Goal: Obtain resource: Download file/media

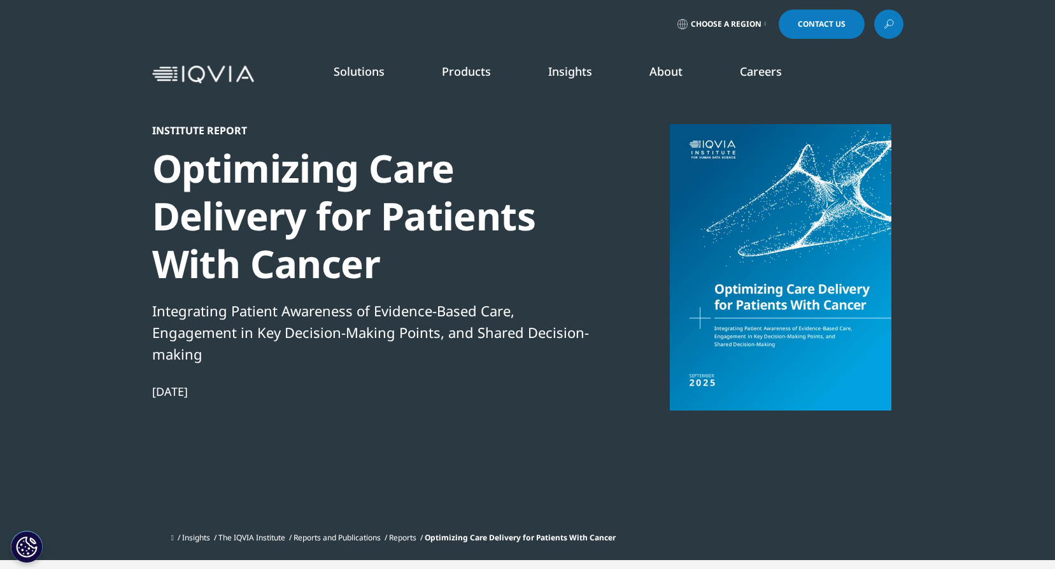
scroll to position [703, 751]
click at [774, 288] on div at bounding box center [781, 267] width 246 height 286
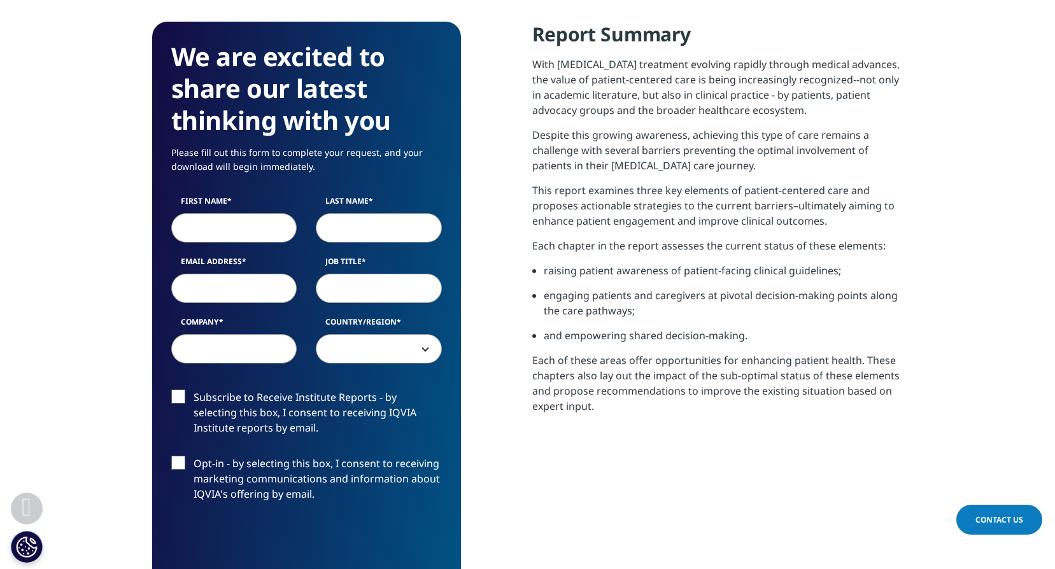
scroll to position [637, 0]
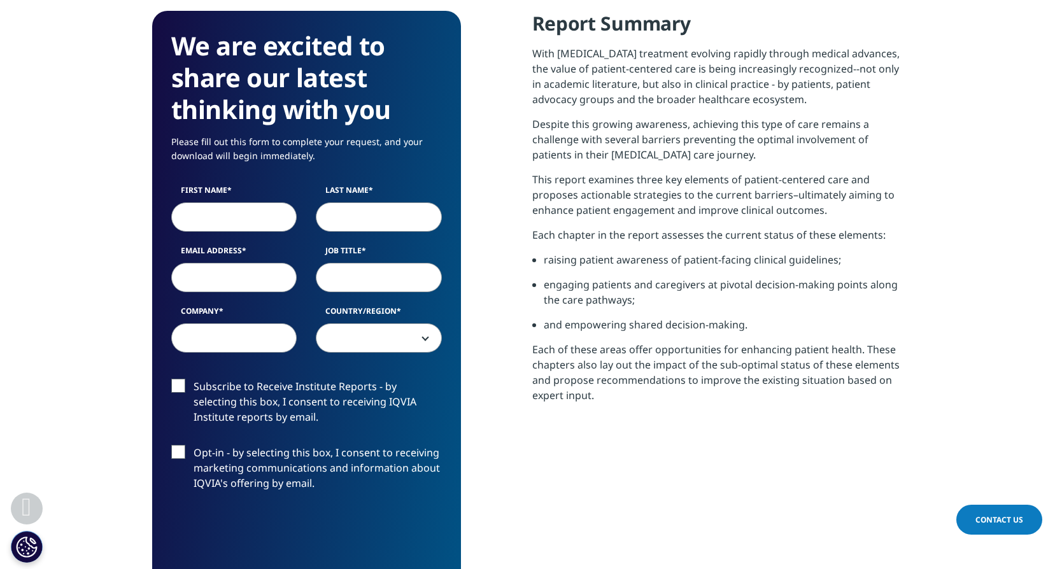
click at [218, 224] on input "First Name" at bounding box center [234, 216] width 126 height 29
type input "Liat"
type input "Greener"
type input "[EMAIL_ADDRESS][DOMAIN_NAME]"
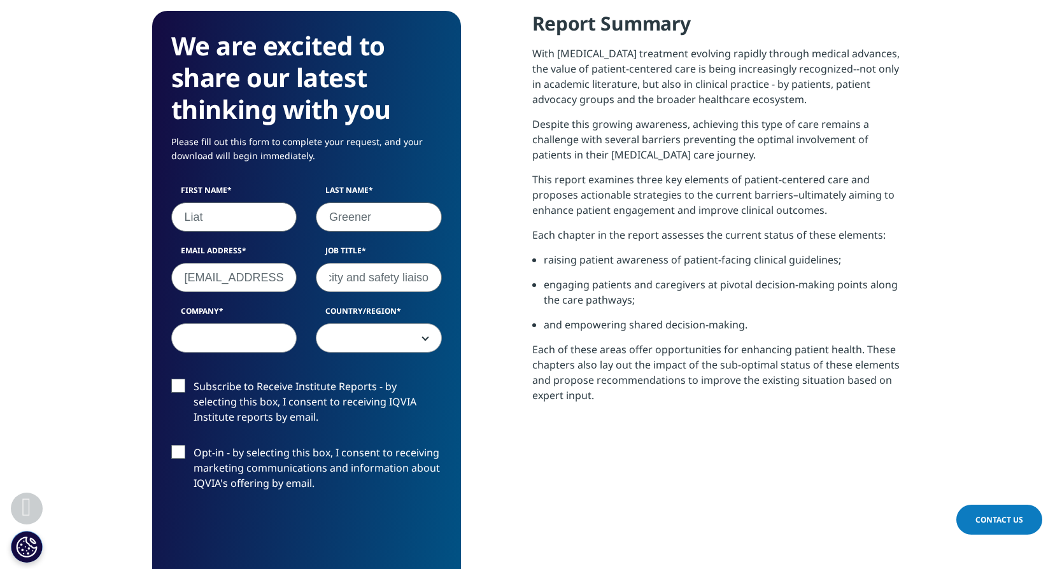
scroll to position [0, 76]
type input "Patient centricity and safety liaison"
click at [243, 343] on input "Company" at bounding box center [234, 337] width 126 height 29
type input "Teva"
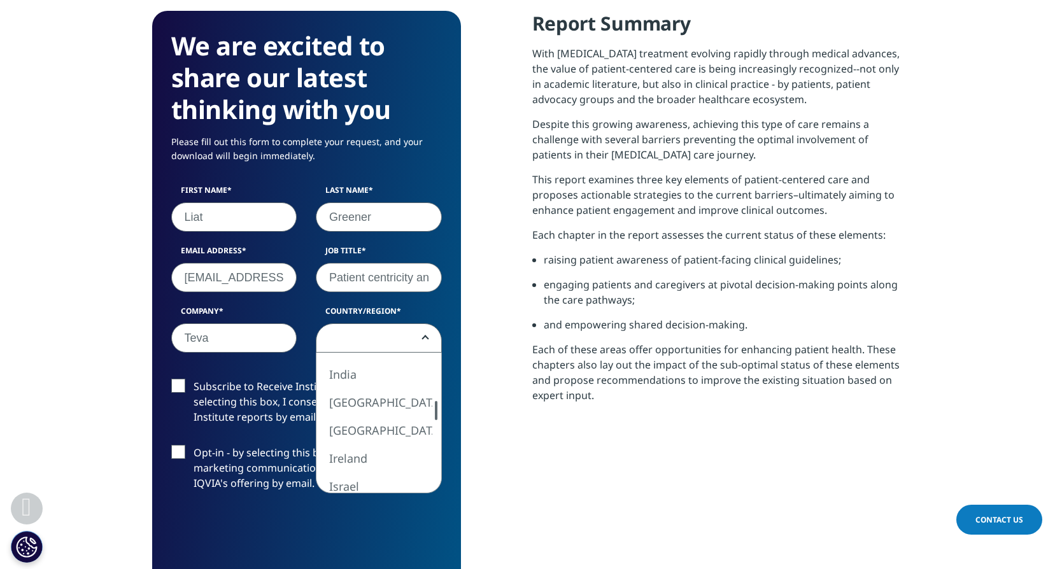
click at [435, 404] on div at bounding box center [436, 410] width 3 height 19
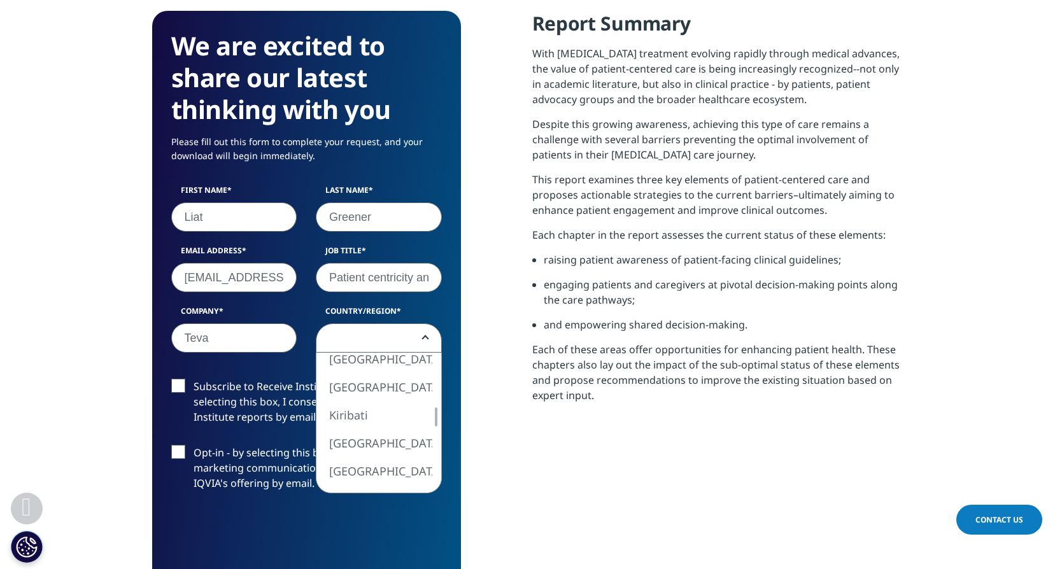
select select "Israel"
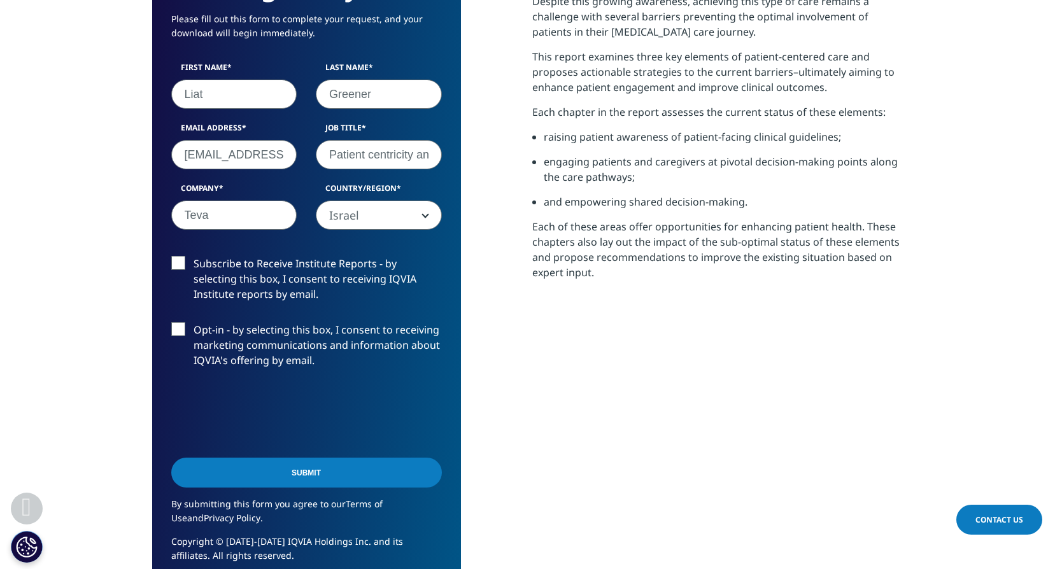
scroll to position [764, 0]
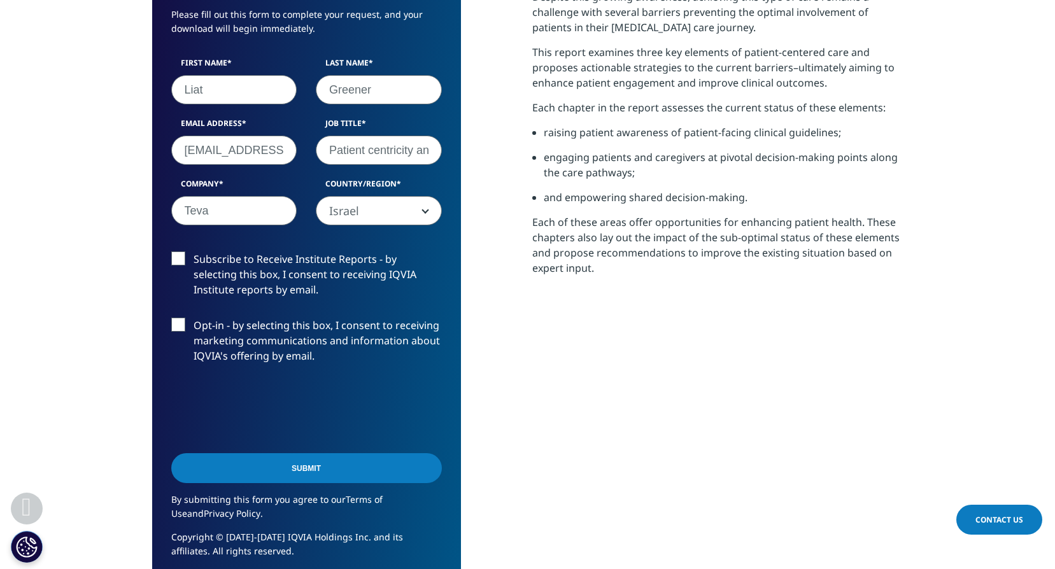
click at [323, 456] on input "Submit" at bounding box center [306, 468] width 271 height 30
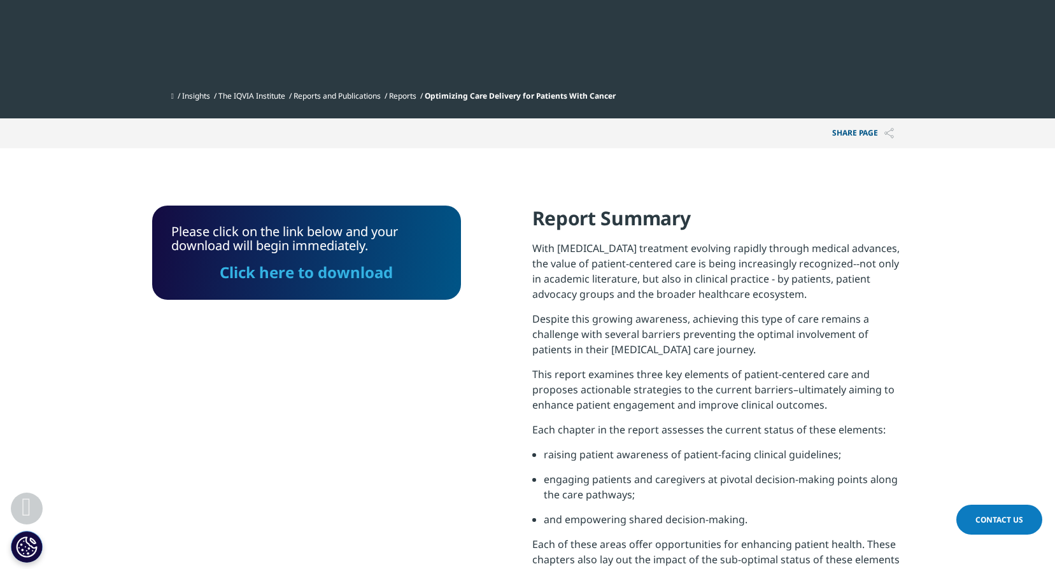
scroll to position [412, 0]
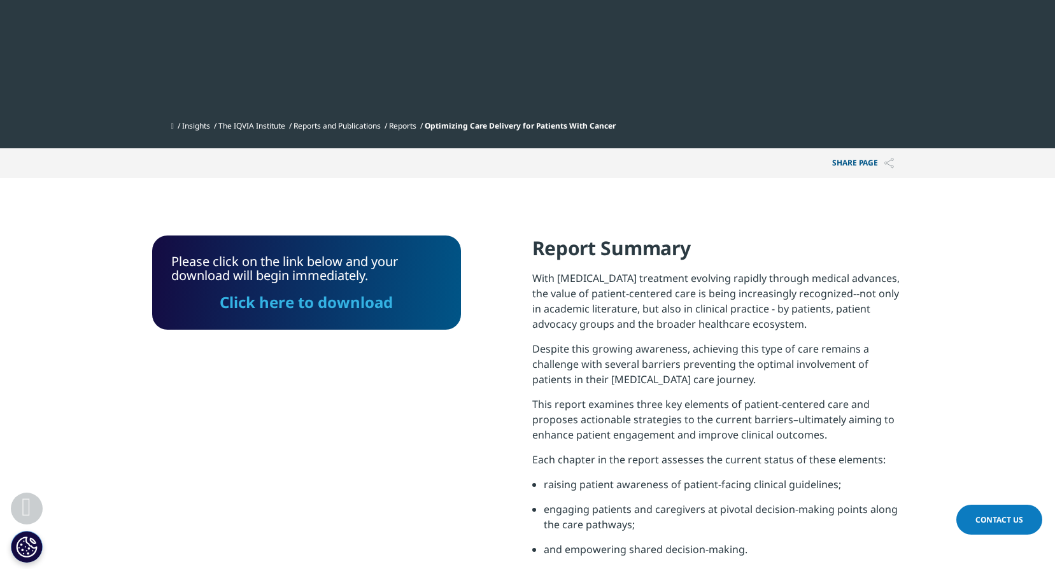
drag, startPoint x: 350, startPoint y: 304, endPoint x: 336, endPoint y: 304, distance: 14.0
click at [349, 304] on link "Click here to download" at bounding box center [306, 302] width 173 height 21
